Goal: Transaction & Acquisition: Subscribe to service/newsletter

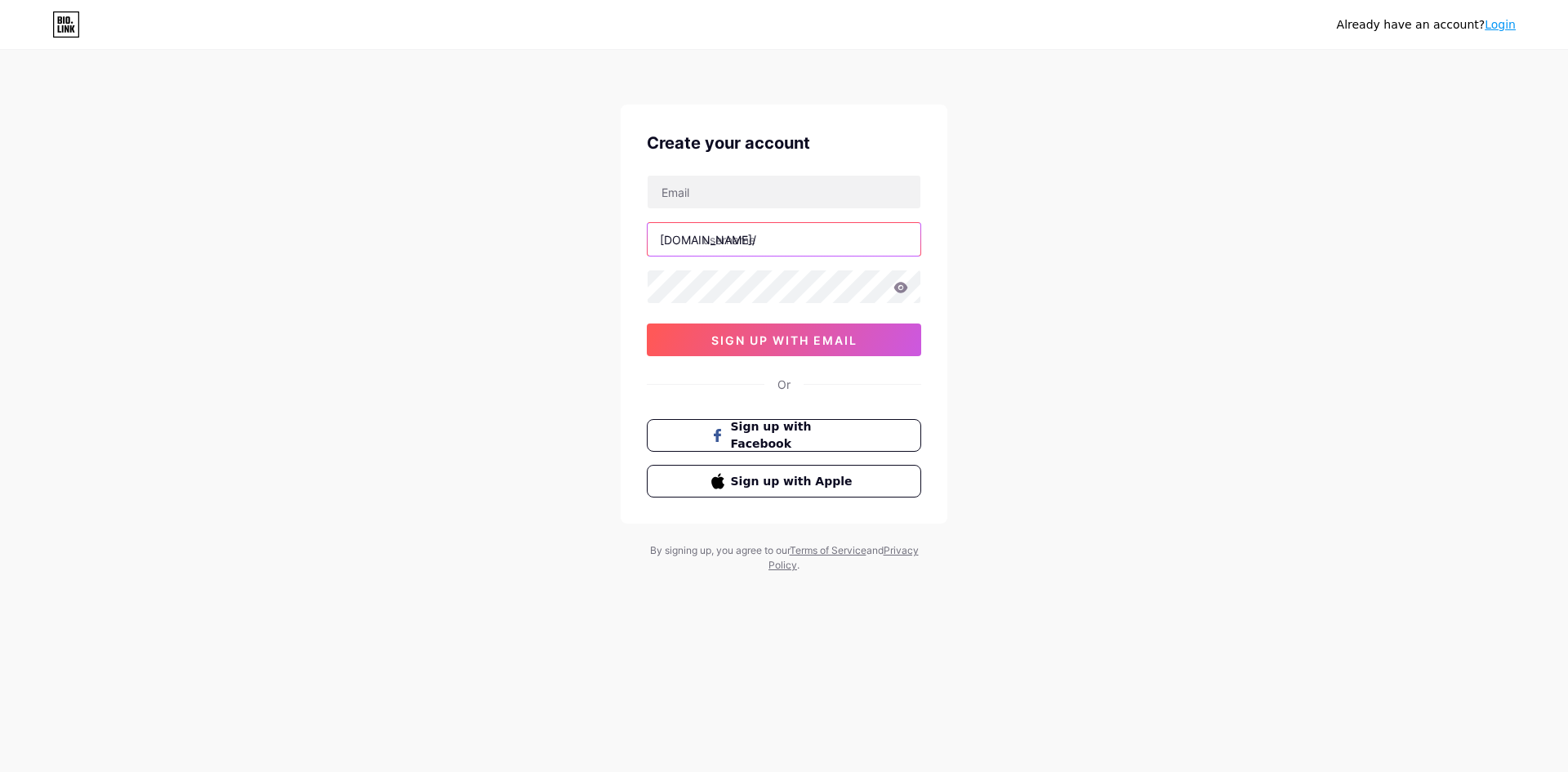
click at [680, 229] on input "text" at bounding box center [784, 239] width 273 height 32
click at [723, 197] on input "text" at bounding box center [784, 192] width 273 height 32
type input "[EMAIL_ADDRESS][DOMAIN_NAME]"
click at [903, 286] on icon at bounding box center [901, 286] width 14 height 10
click at [747, 227] on input "text" at bounding box center [784, 239] width 273 height 32
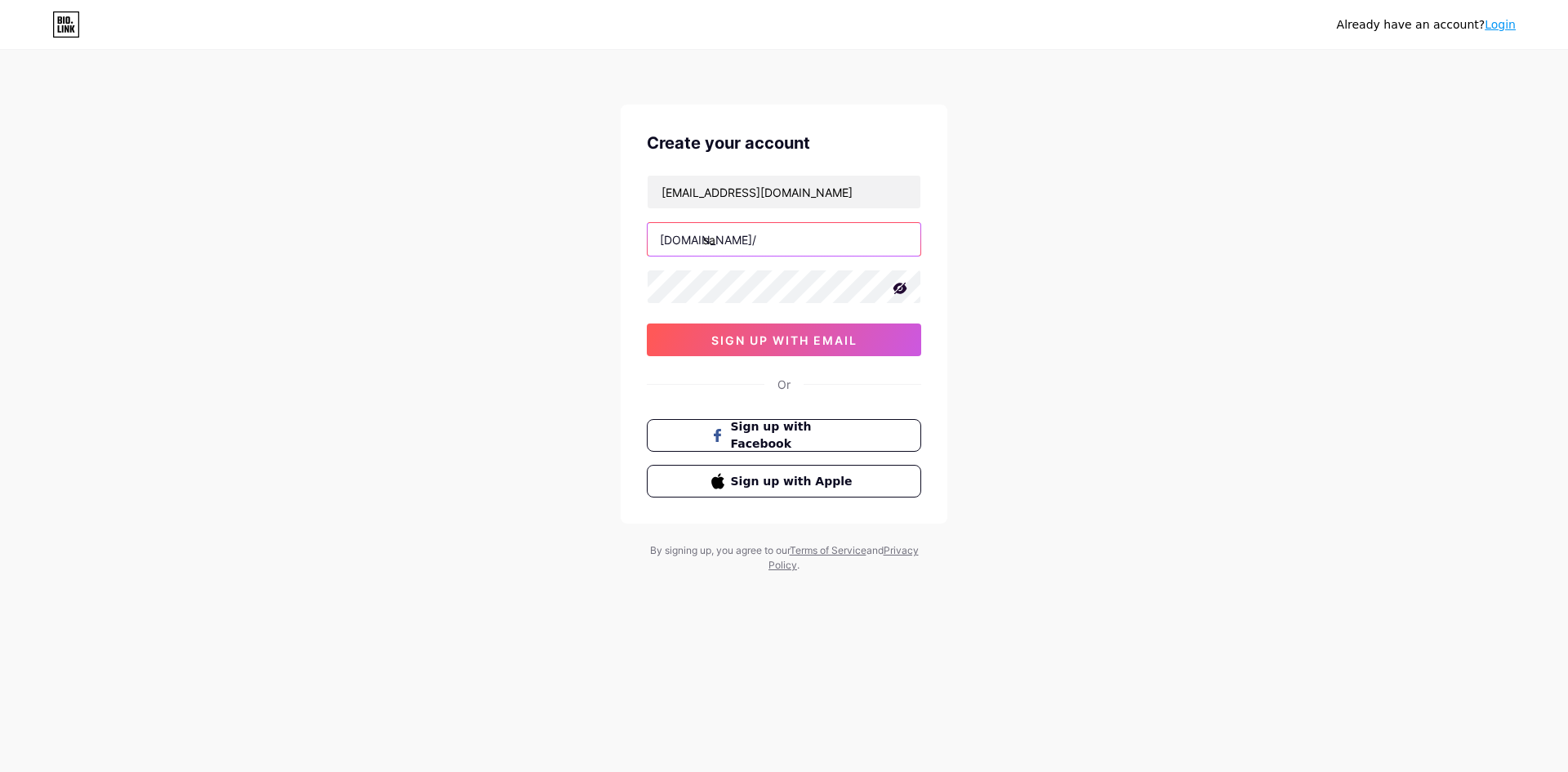
type input "s"
type input "volfovich"
click at [831, 351] on button "sign up with email" at bounding box center [783, 340] width 274 height 32
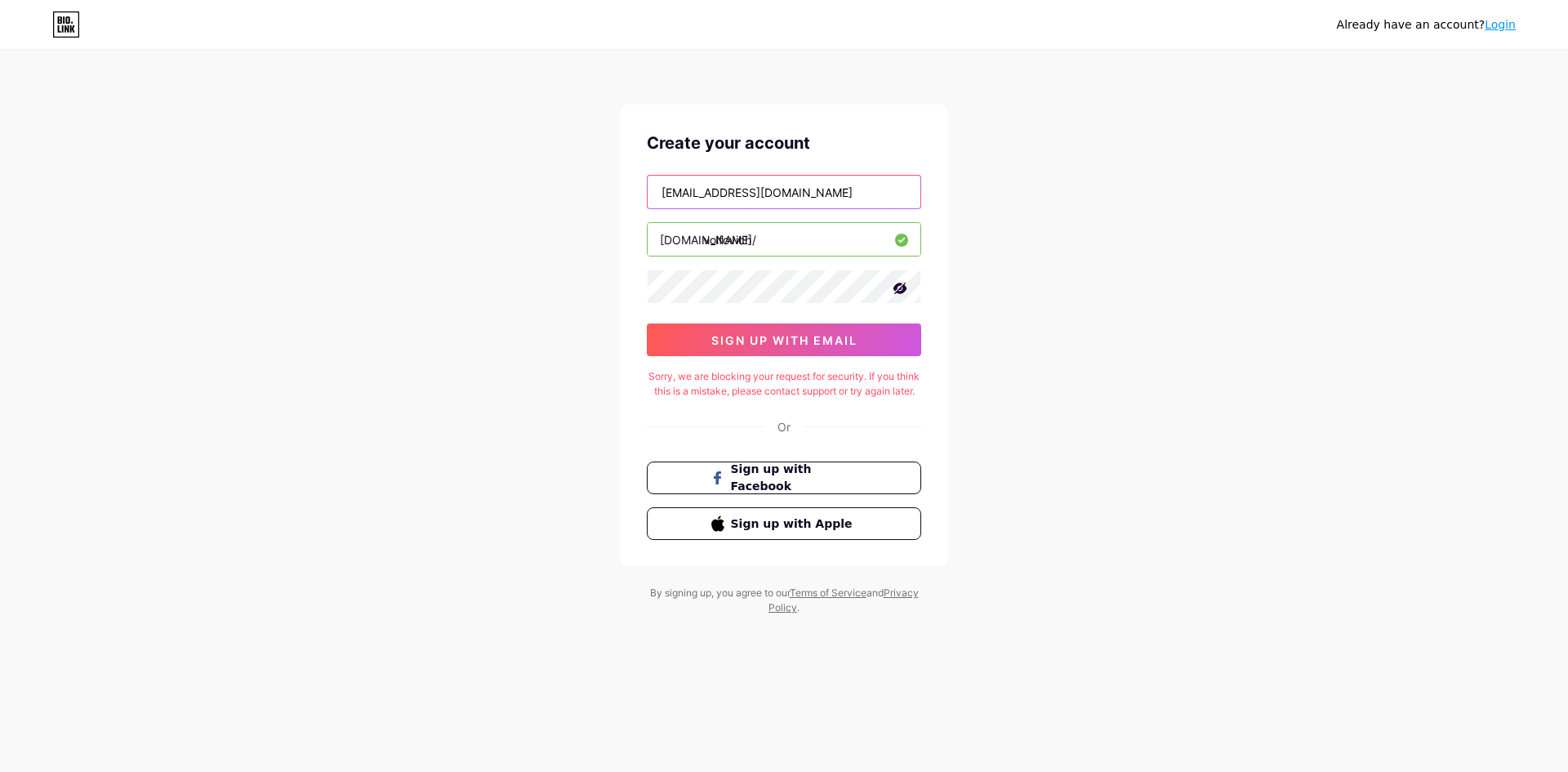
click at [776, 197] on input "[EMAIL_ADDRESS][DOMAIN_NAME]" at bounding box center [784, 192] width 273 height 32
click at [778, 193] on input "[EMAIL_ADDRESS][DOMAIN_NAME]" at bounding box center [784, 192] width 273 height 32
type input "[EMAIL_ADDRESS][DOMAIN_NAME]"
click at [831, 335] on span "sign up with email" at bounding box center [784, 340] width 146 height 14
click at [775, 245] on input "volfovich" at bounding box center [784, 239] width 273 height 32
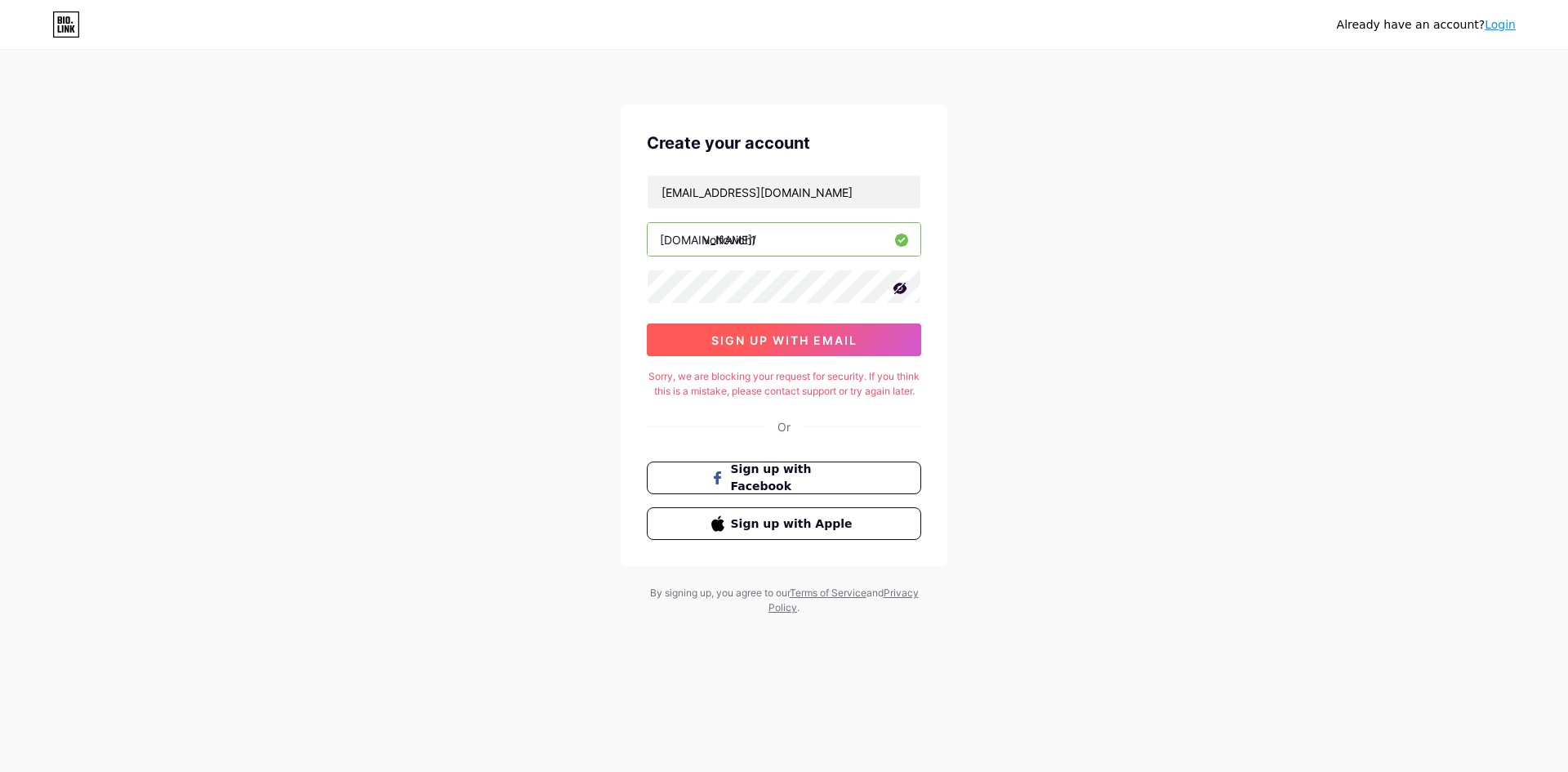
click at [816, 333] on button "sign up with email" at bounding box center [783, 340] width 274 height 32
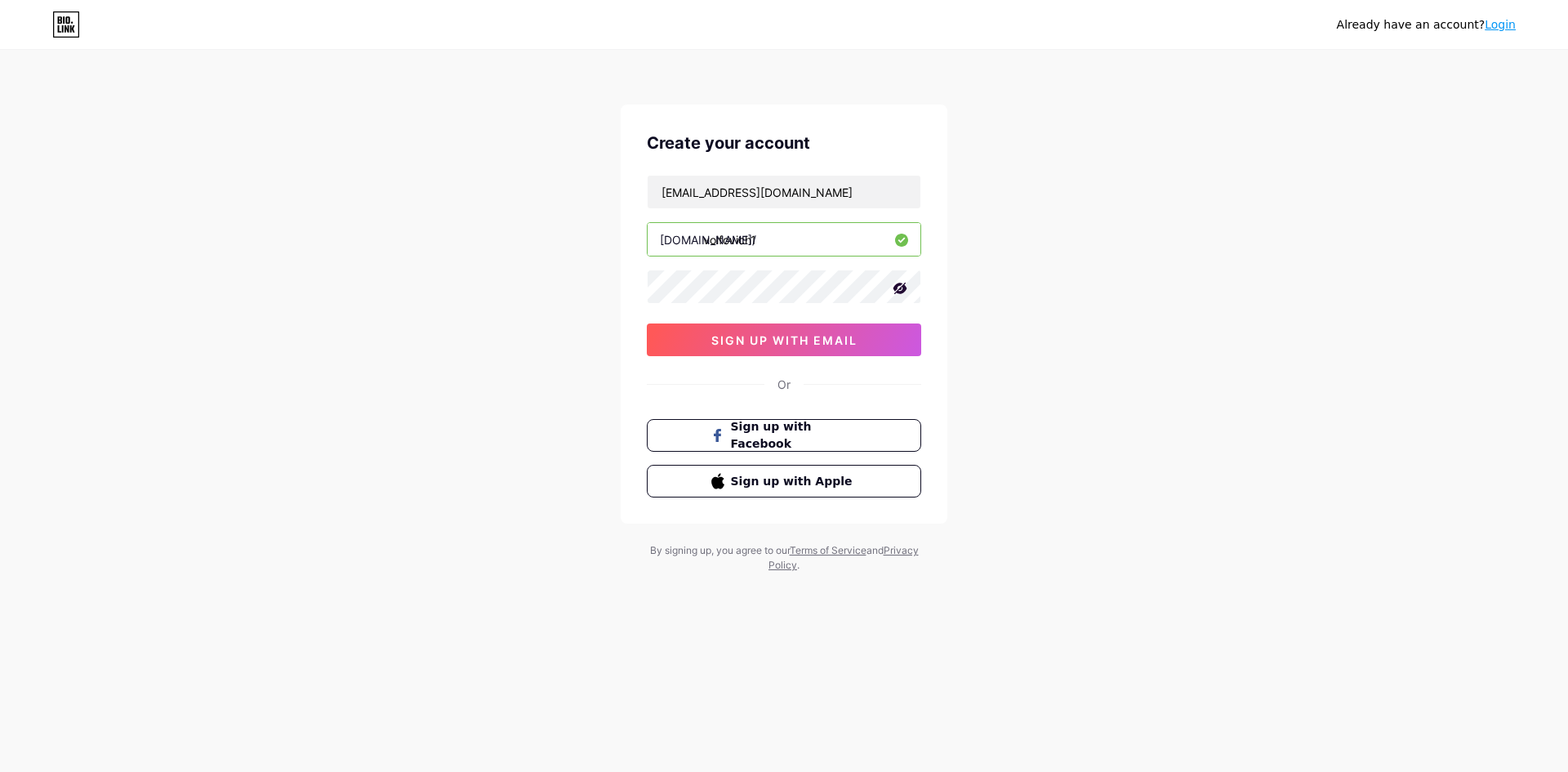
click at [794, 242] on input "volfovich1" at bounding box center [784, 239] width 273 height 32
drag, startPoint x: 766, startPoint y: 239, endPoint x: 723, endPoint y: 245, distance: 43.4
click at [723, 245] on input "volfovich" at bounding box center [784, 239] width 273 height 32
click at [756, 237] on input "volfovich" at bounding box center [784, 239] width 273 height 32
type input "v"
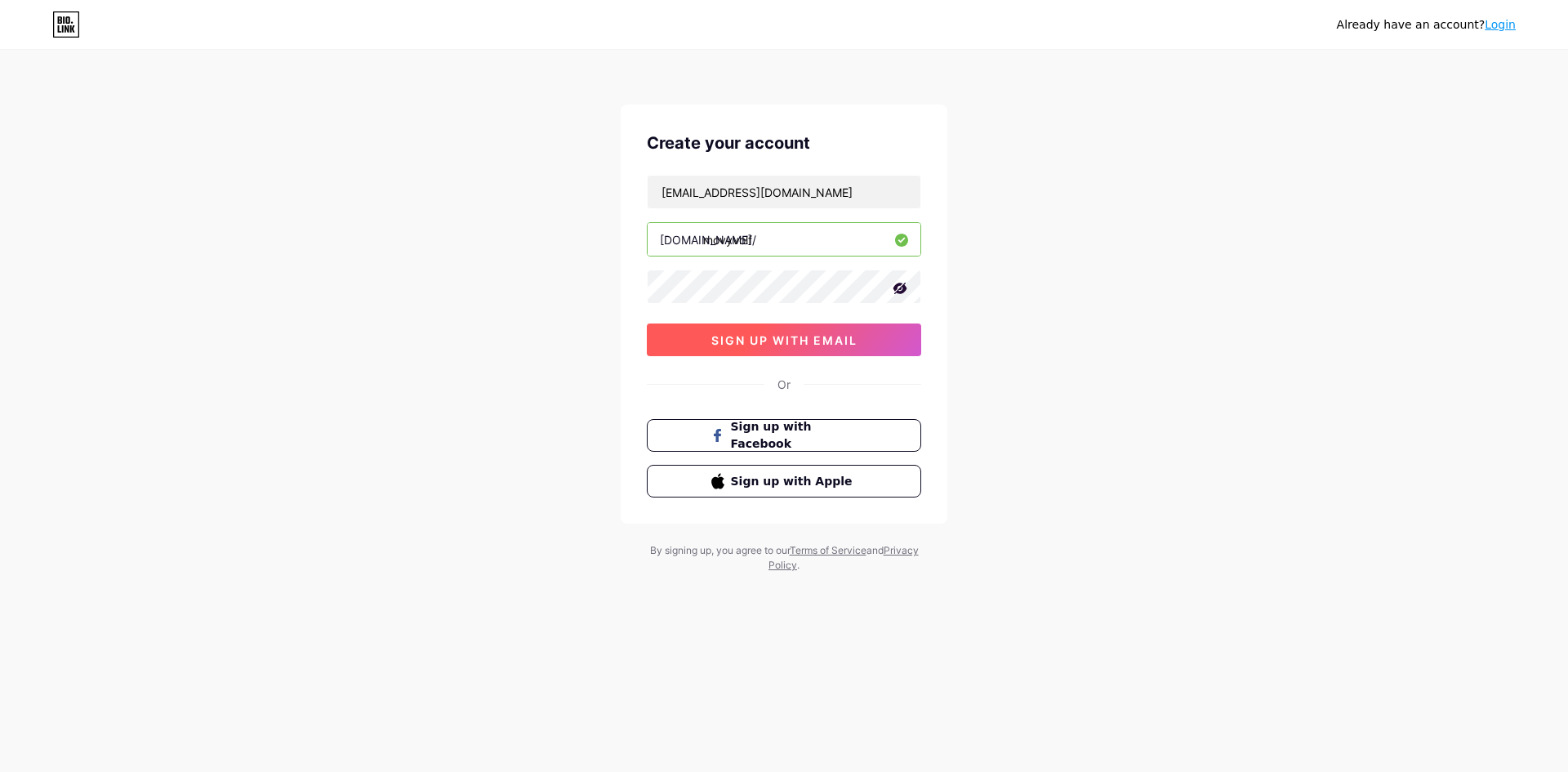
type input "movyvolf"
click at [823, 351] on button "sign up with email" at bounding box center [783, 340] width 274 height 32
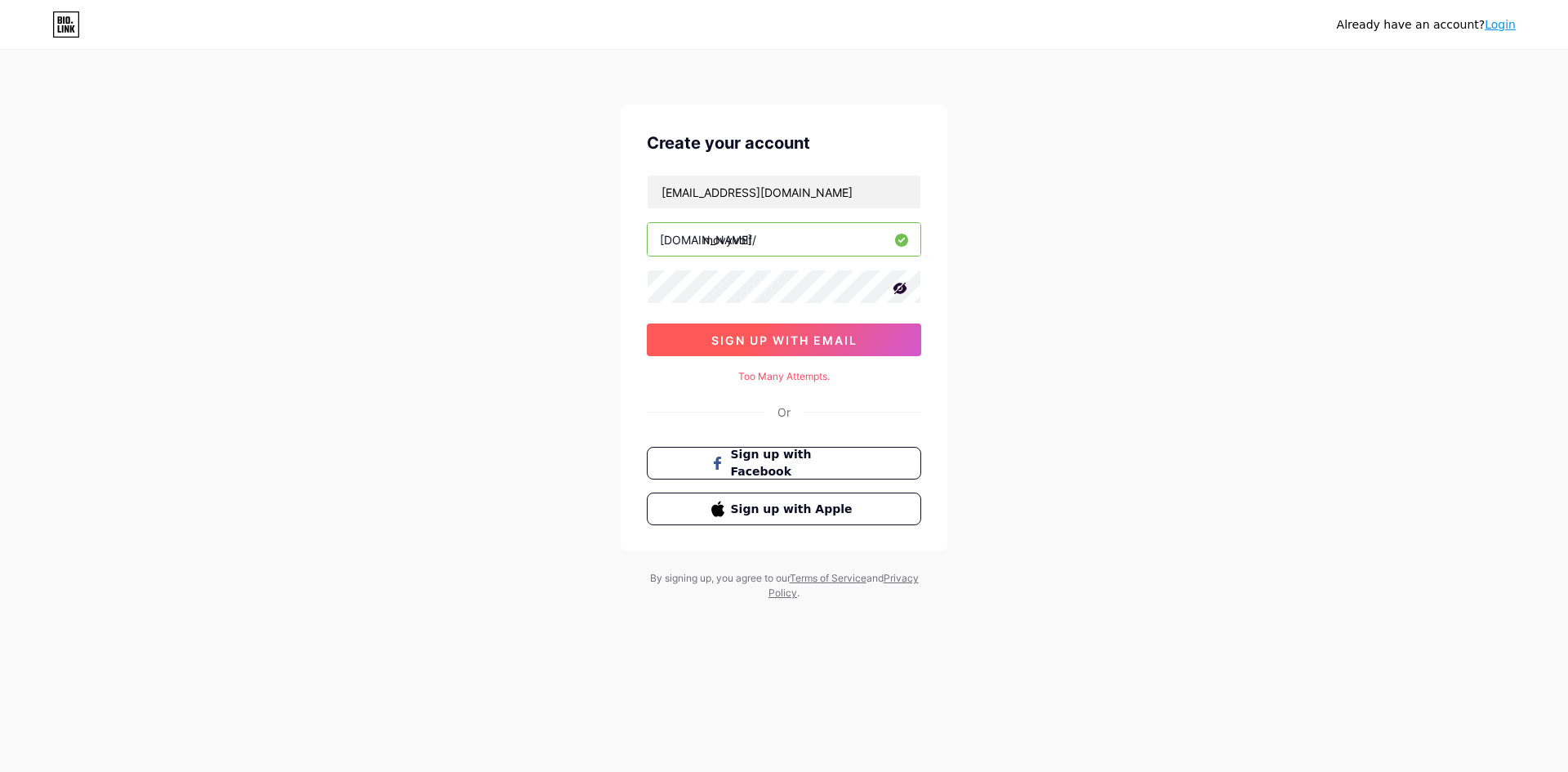
click at [823, 348] on button "sign up with email" at bounding box center [783, 340] width 274 height 32
